Goal: Task Accomplishment & Management: Use online tool/utility

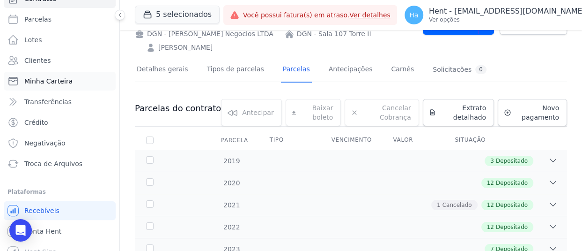
scroll to position [70, 0]
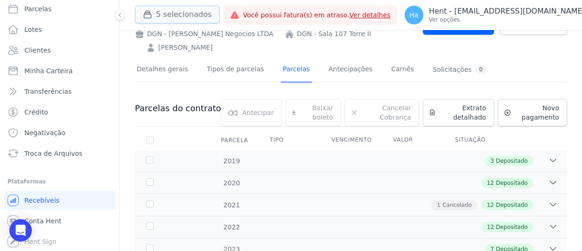
click at [195, 13] on button "5 selecionados" at bounding box center [177, 15] width 85 height 18
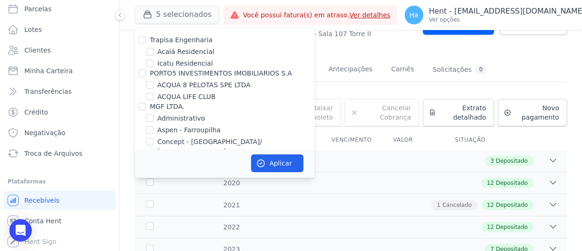
scroll to position [7102, 0]
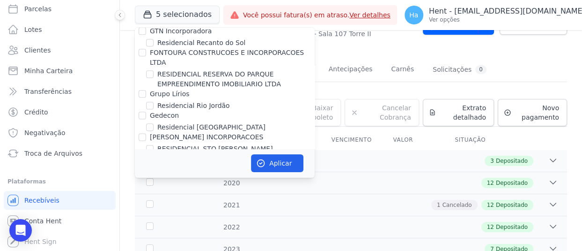
click at [142, 209] on input "MZM" at bounding box center [142, 212] width 7 height 7
checkbox input "true"
click at [295, 166] on button "Aplicar" at bounding box center [277, 163] width 52 height 18
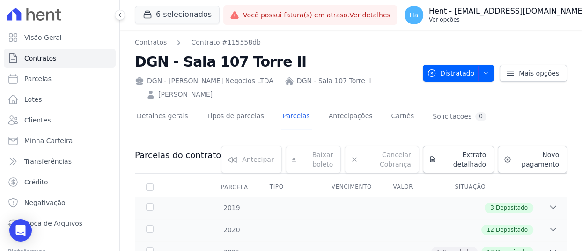
drag, startPoint x: 515, startPoint y: 13, endPoint x: 506, endPoint y: 11, distance: 9.6
click at [515, 13] on p "Hent - [EMAIL_ADDRESS][DOMAIN_NAME]" at bounding box center [507, 11] width 156 height 9
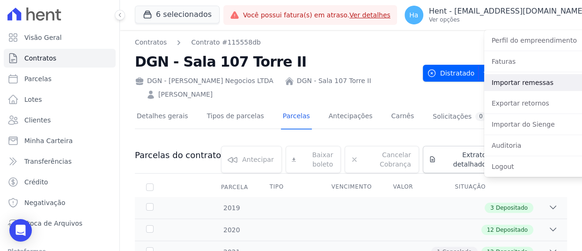
click at [531, 84] on link "Importar remessas" at bounding box center [544, 82] width 120 height 17
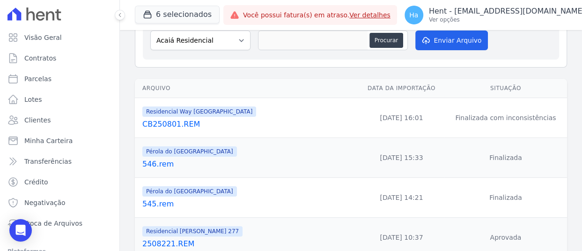
scroll to position [94, 0]
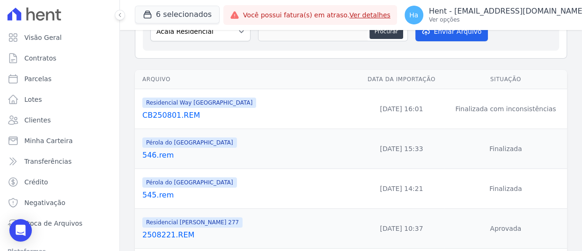
click at [196, 115] on link "CB250801.REM" at bounding box center [248, 115] width 213 height 11
click at [178, 114] on link "CB250801.REM" at bounding box center [248, 115] width 213 height 11
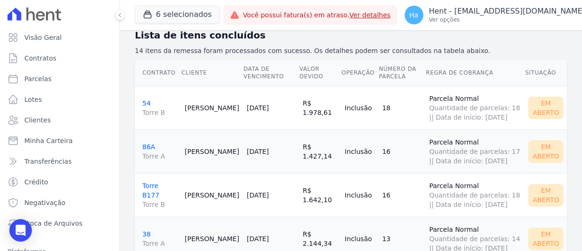
scroll to position [47, 0]
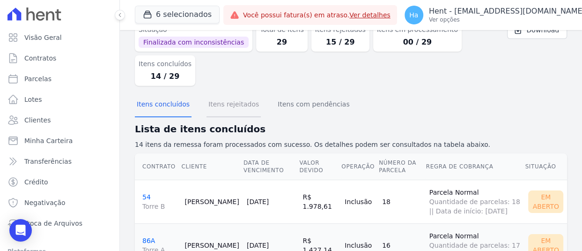
click at [225, 103] on button "Itens rejeitados" at bounding box center [234, 105] width 54 height 24
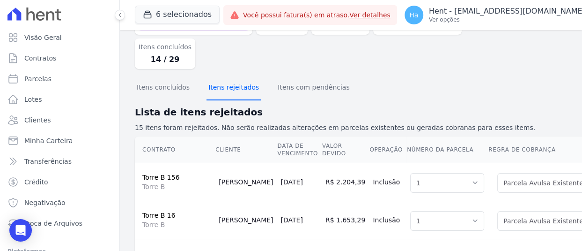
scroll to position [0, 0]
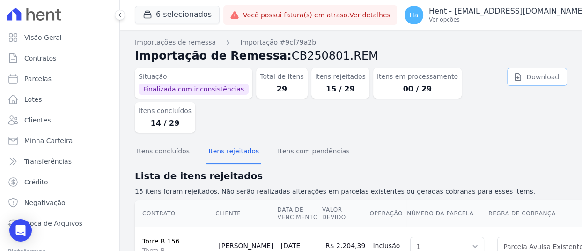
click at [541, 81] on link "Download" at bounding box center [537, 77] width 60 height 18
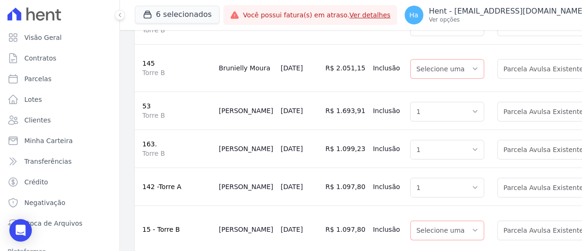
scroll to position [281, 0]
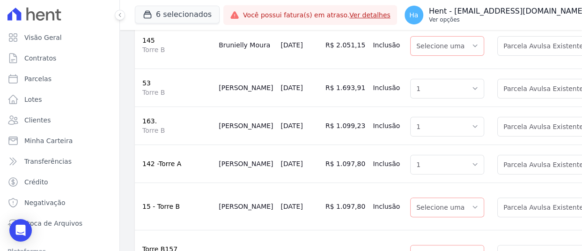
click at [544, 28] on button "Ha Hent - adriane.brito@hent.com.br Ver opções" at bounding box center [500, 15] width 207 height 26
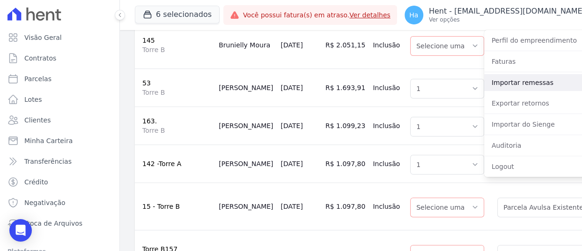
click at [510, 82] on link "Importar remessas" at bounding box center [544, 82] width 120 height 17
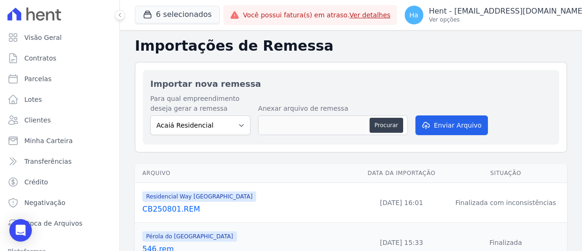
click at [250, 126] on div "Para qual empreendimento deseja gerar a remessa Acaiá Residencial Administrativ…" at bounding box center [351, 115] width 402 height 43
click at [236, 126] on select "Acaiá Residencial Administrativo AGILE ELOI MENDES SPE SA Agile Pavican São Lou…" at bounding box center [200, 125] width 100 height 20
select select "7e903841-5de0-45fc-b241-ad9ed1d17dd1"
click at [150, 115] on select "Acaiá Residencial Administrativo AGILE ELOI MENDES SPE SA Agile Pavican São Lou…" at bounding box center [200, 125] width 100 height 20
click at [402, 128] on div "Procurar" at bounding box center [388, 125] width 37 height 15
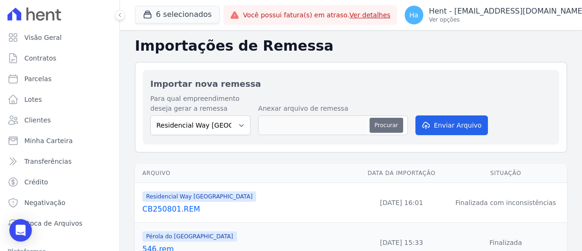
click at [392, 127] on button "Procurar" at bounding box center [387, 125] width 34 height 15
type input "CB250801.REM"
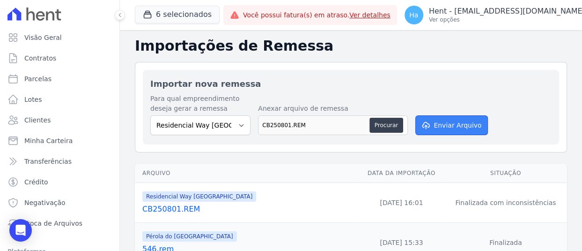
click at [458, 129] on button "Enviar Arquivo" at bounding box center [452, 125] width 72 height 20
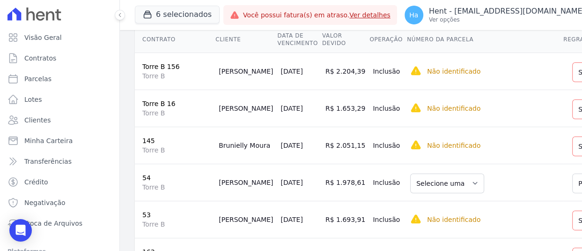
scroll to position [141, 0]
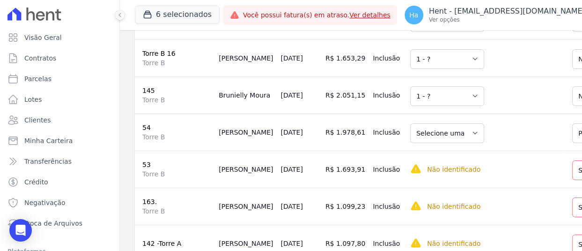
scroll to position [234, 0]
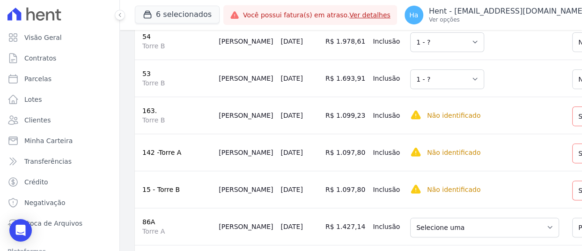
scroll to position [328, 0]
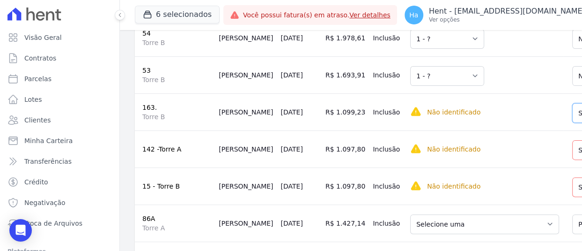
drag, startPoint x: 529, startPoint y: 161, endPoint x: 529, endPoint y: 168, distance: 7.1
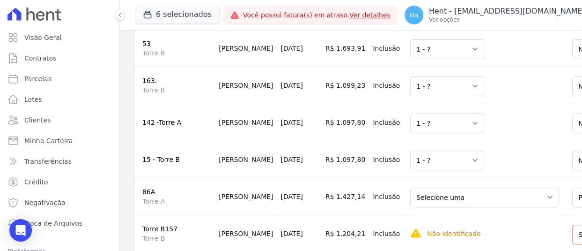
scroll to position [422, 0]
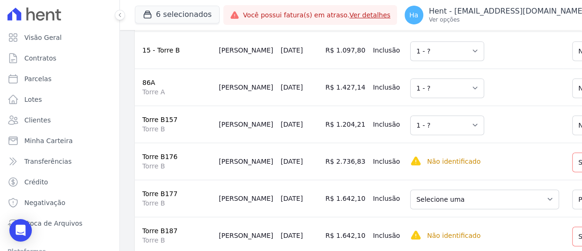
scroll to position [515, 0]
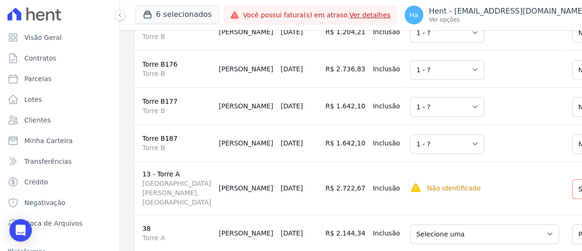
scroll to position [609, 0]
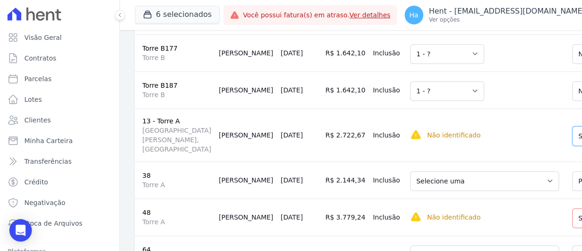
drag, startPoint x: 531, startPoint y: 163, endPoint x: 529, endPoint y: 168, distance: 4.9
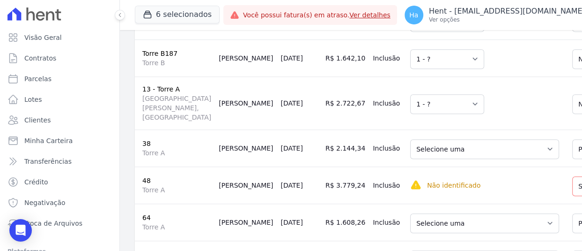
scroll to position [703, 0]
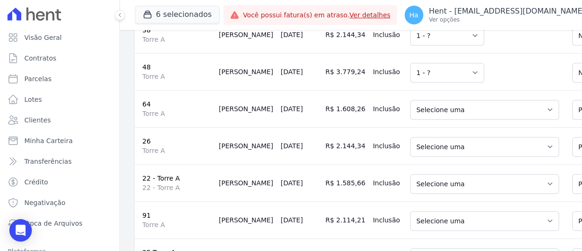
scroll to position [797, 0]
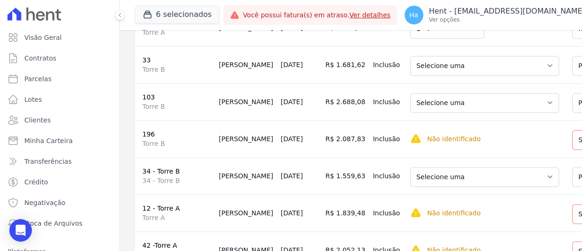
scroll to position [984, 0]
drag, startPoint x: 532, startPoint y: 109, endPoint x: 533, endPoint y: 116, distance: 7.6
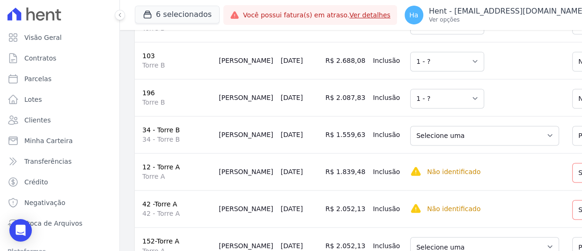
scroll to position [1078, 0]
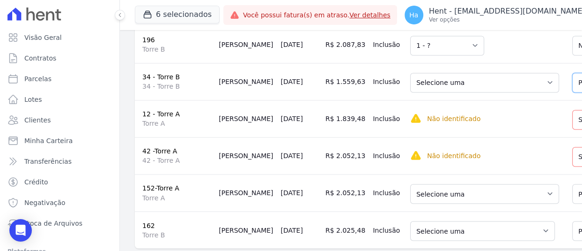
drag, startPoint x: 528, startPoint y: 191, endPoint x: 524, endPoint y: 169, distance: 22.0
drag, startPoint x: 520, startPoint y: 189, endPoint x: 521, endPoint y: 183, distance: 5.7
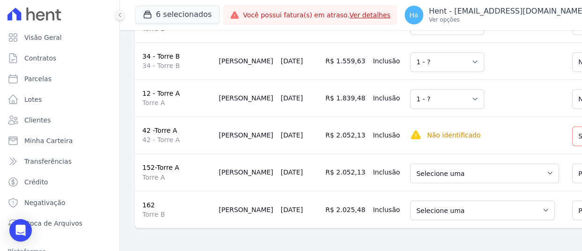
scroll to position [1171, 0]
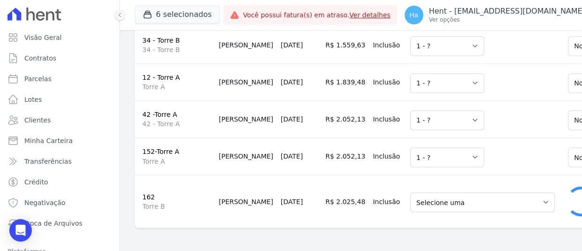
scroll to position [1203, 0]
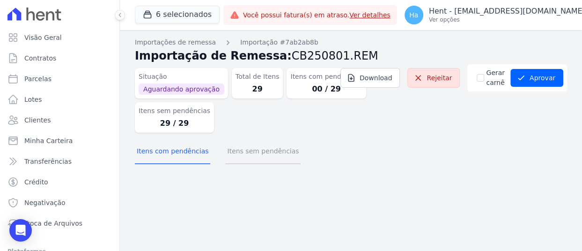
click at [252, 156] on button "Itens sem pendências" at bounding box center [262, 152] width 75 height 24
click at [288, 156] on div "Itens com pendências Itens sem pendências" at bounding box center [351, 151] width 432 height 23
click at [248, 152] on button "Itens sem pendências" at bounding box center [262, 152] width 75 height 24
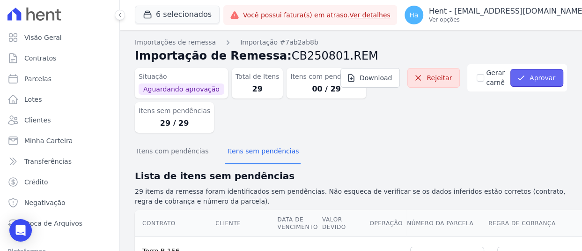
click at [537, 79] on button "Aprovar" at bounding box center [537, 78] width 53 height 18
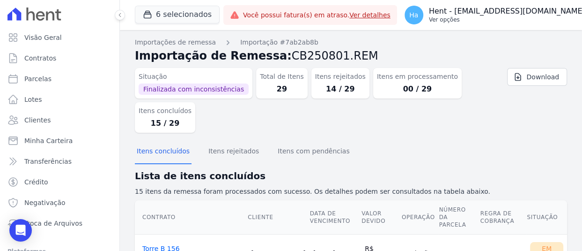
drag, startPoint x: 449, startPoint y: 7, endPoint x: 454, endPoint y: 8, distance: 5.3
click at [449, 7] on p "Hent - [EMAIL_ADDRESS][DOMAIN_NAME]" at bounding box center [507, 11] width 156 height 9
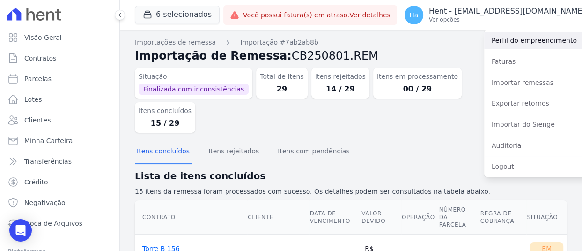
click at [532, 46] on link "Perfil do empreendimento" at bounding box center [544, 40] width 120 height 17
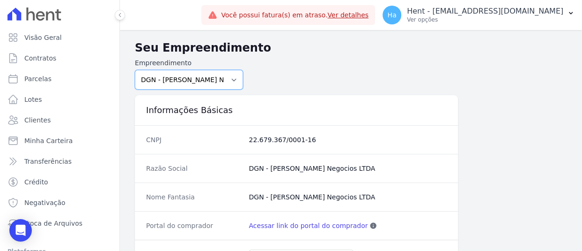
click at [198, 75] on select "Acaiá Residencial ACQUA 8 PELOTAS SPE LTDA ACQUA LIFE CLUB Administrativo AGILE…" at bounding box center [189, 80] width 108 height 20
select select "acd90f87-22a9-4258-8e31-7b1c77ae3934"
click at [135, 70] on select "Acaiá Residencial ACQUA 8 PELOTAS SPE LTDA ACQUA LIFE CLUB Administrativo AGILE…" at bounding box center [189, 80] width 108 height 20
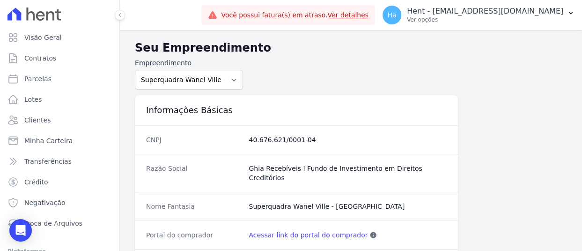
click at [281, 230] on link "Acessar link do portal do comprador" at bounding box center [308, 234] width 119 height 9
